Goal: Check status: Check status

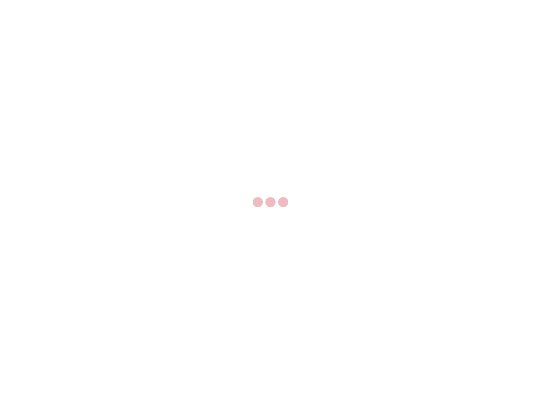
select select "US"
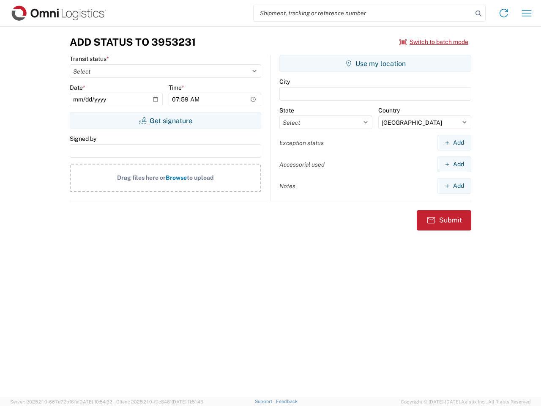
click at [363, 13] on input "search" at bounding box center [363, 13] width 219 height 16
click at [478, 14] on icon at bounding box center [478, 14] width 12 height 12
click at [504, 13] on icon at bounding box center [504, 13] width 14 height 14
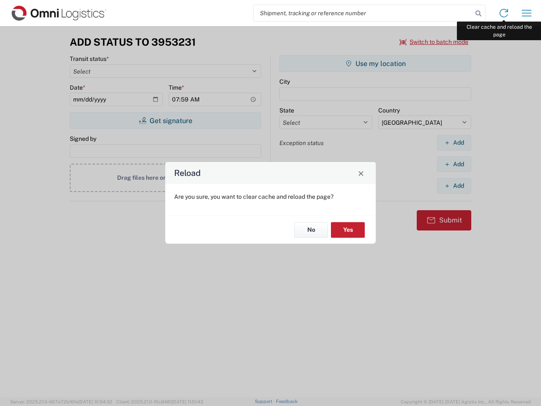
click at [527, 13] on div "Reload Are you sure, you want to clear cache and reload the page? No Yes" at bounding box center [270, 203] width 541 height 406
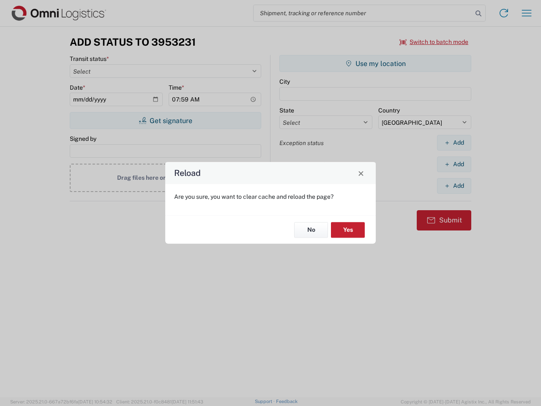
click at [434, 42] on div "Reload Are you sure, you want to clear cache and reload the page? No Yes" at bounding box center [270, 203] width 541 height 406
click at [165, 120] on div "Reload Are you sure, you want to clear cache and reload the page? No Yes" at bounding box center [270, 203] width 541 height 406
click at [375, 63] on div "Reload Are you sure, you want to clear cache and reload the page? No Yes" at bounding box center [270, 203] width 541 height 406
click at [454, 142] on div "Reload Are you sure, you want to clear cache and reload the page? No Yes" at bounding box center [270, 203] width 541 height 406
click at [454, 164] on div "Reload Are you sure, you want to clear cache and reload the page? No Yes" at bounding box center [270, 203] width 541 height 406
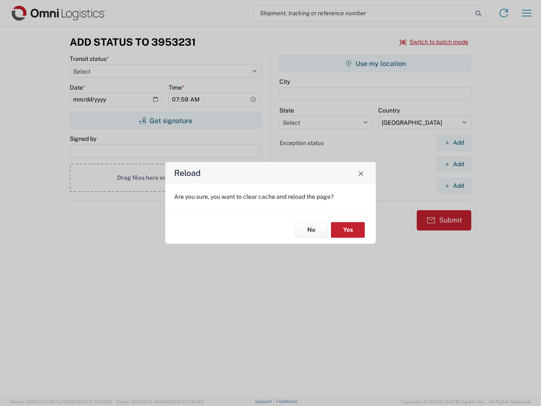
click at [454, 186] on div "Reload Are you sure, you want to clear cache and reload the page? No Yes" at bounding box center [270, 203] width 541 height 406
